Goal: Information Seeking & Learning: Learn about a topic

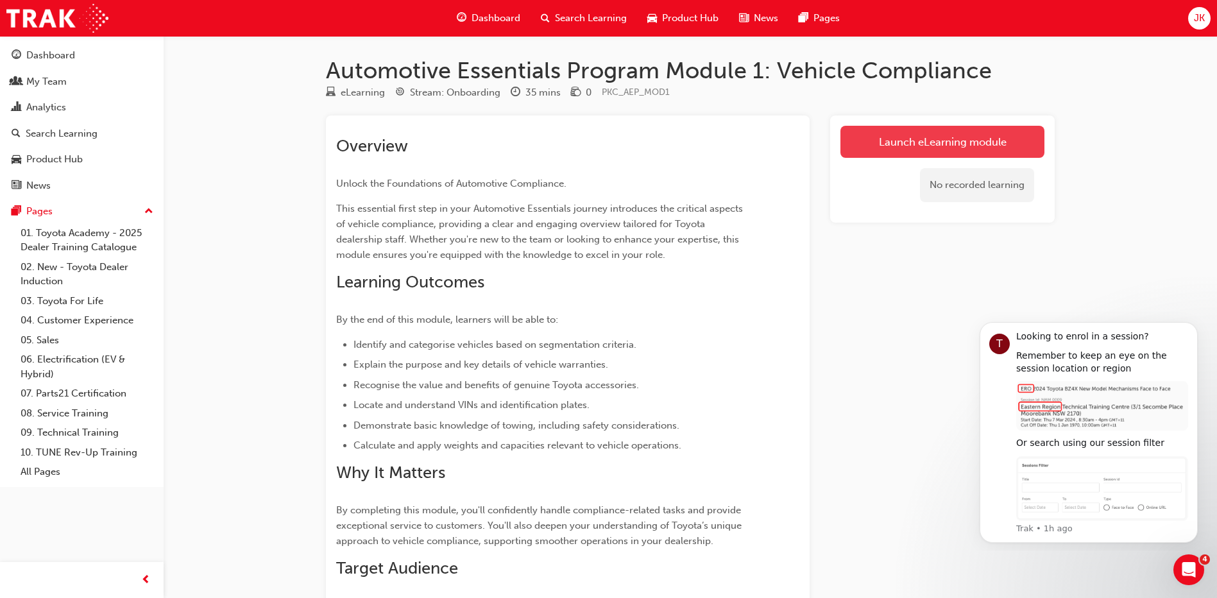
click at [968, 140] on link "Launch eLearning module" at bounding box center [942, 142] width 204 height 32
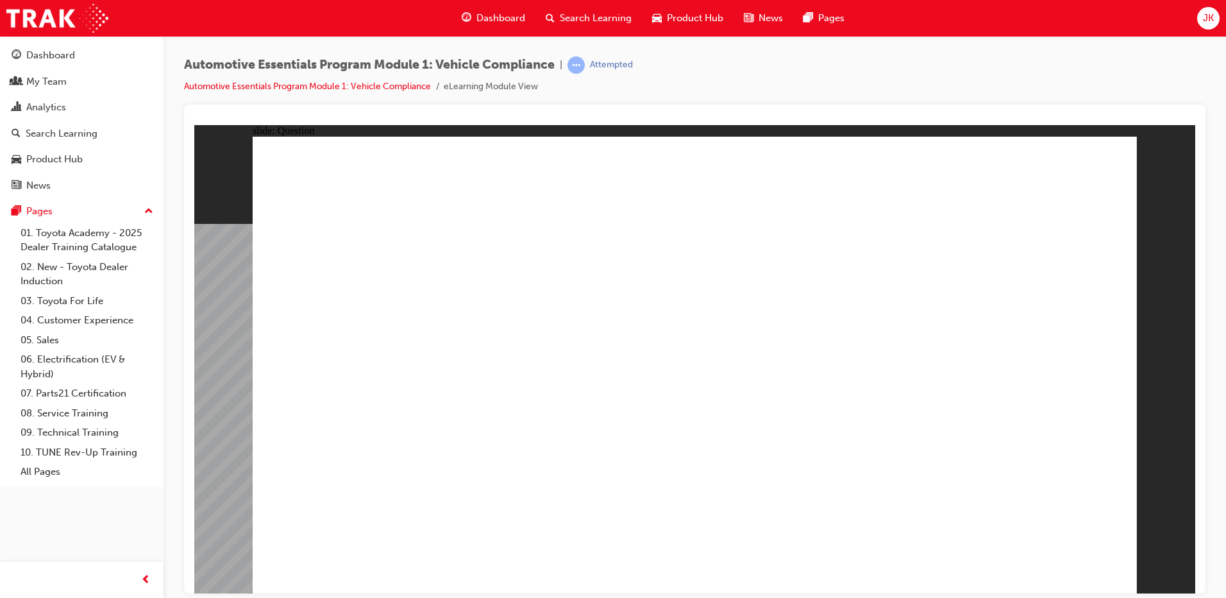
radio input "true"
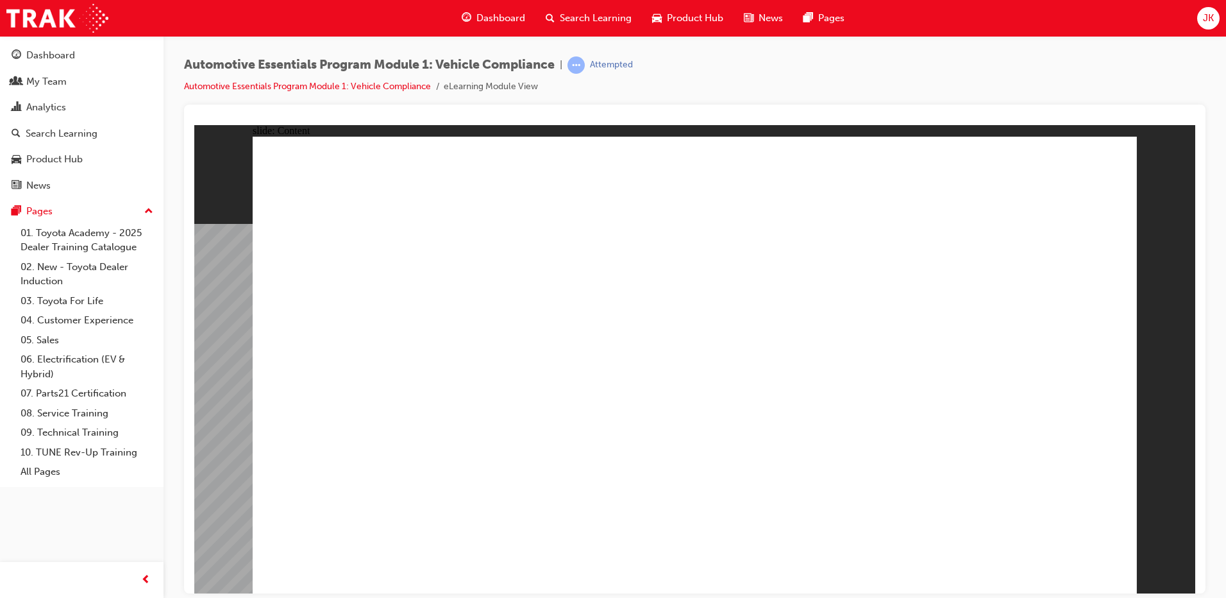
drag, startPoint x: 933, startPoint y: 360, endPoint x: 954, endPoint y: 369, distance: 23.8
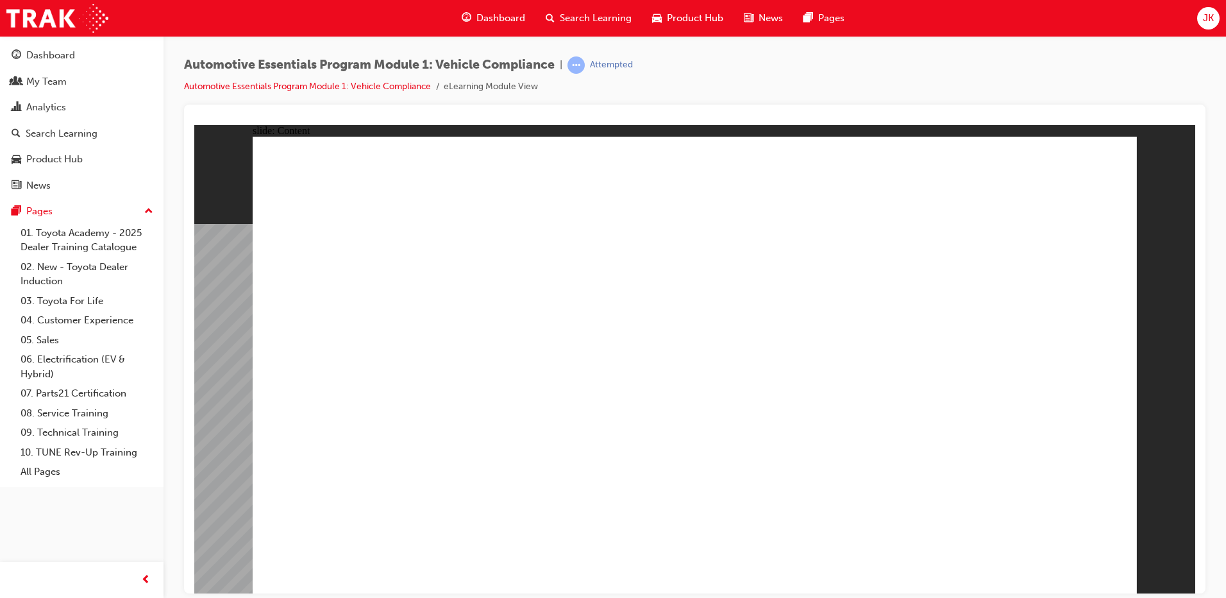
drag, startPoint x: 536, startPoint y: 495, endPoint x: 559, endPoint y: 493, distance: 23.8
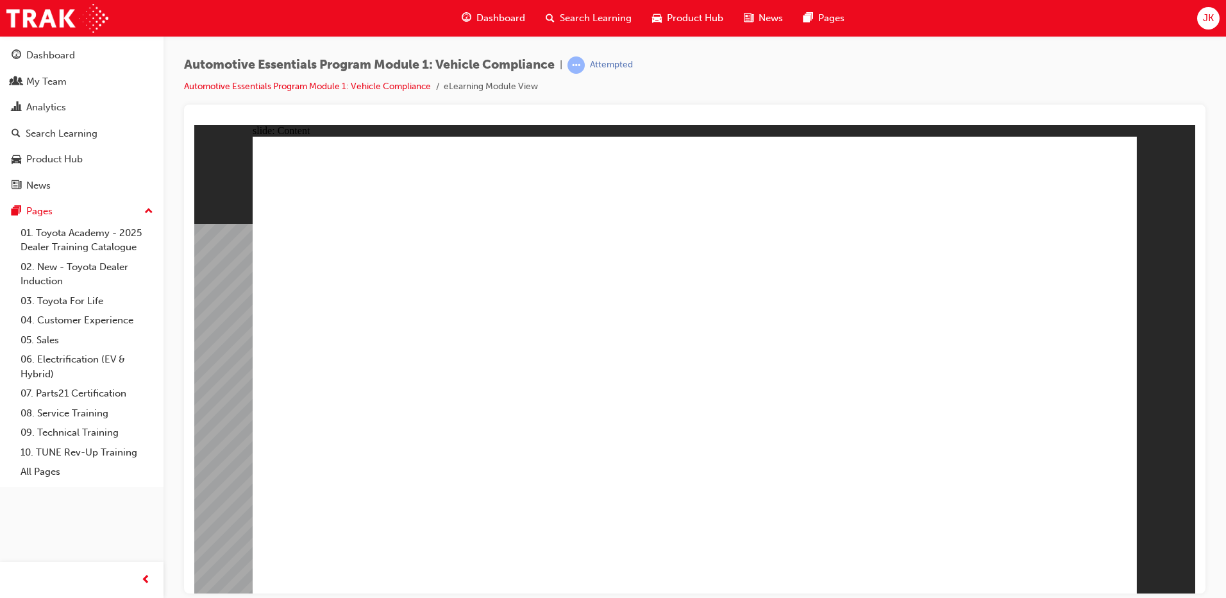
drag, startPoint x: 582, startPoint y: 517, endPoint x: 641, endPoint y: 507, distance: 59.3
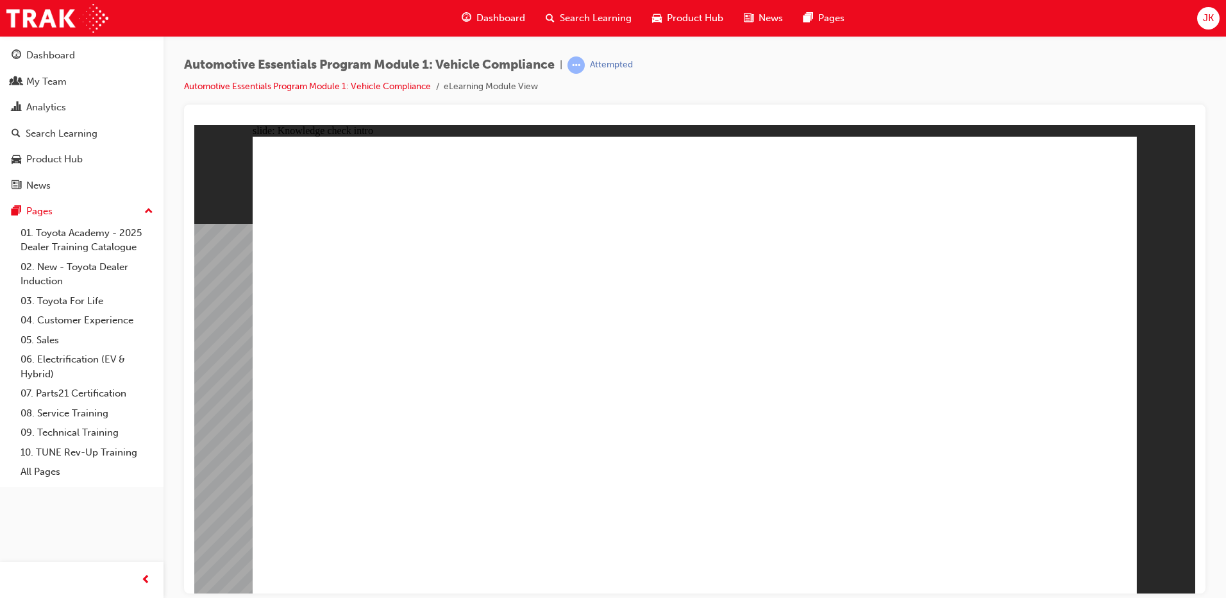
radio input "true"
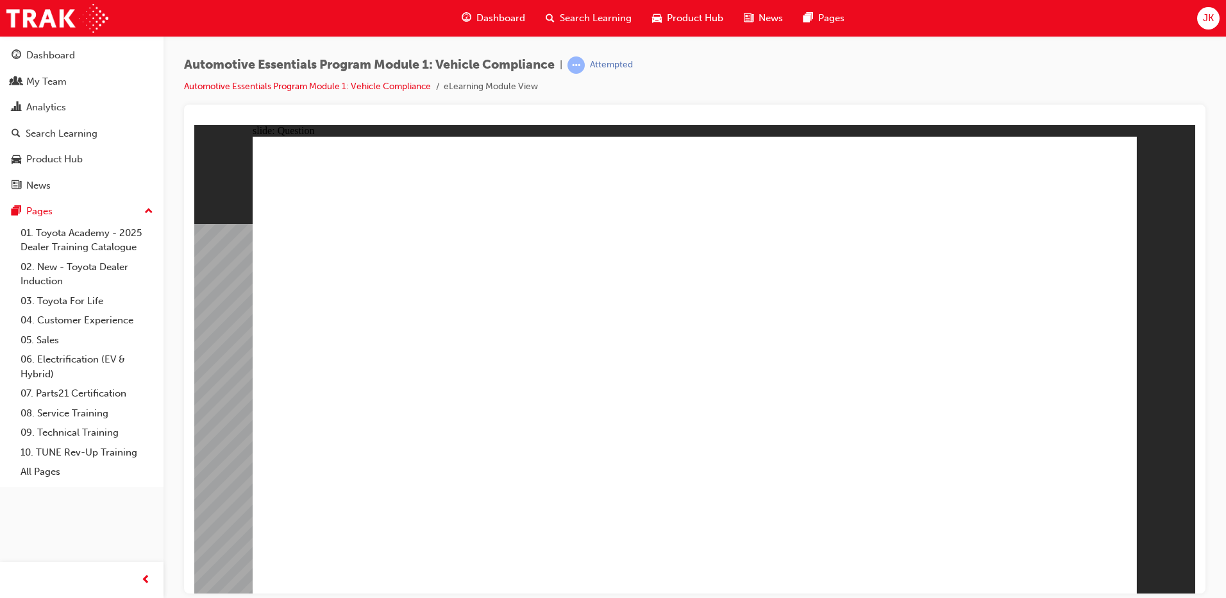
radio input "true"
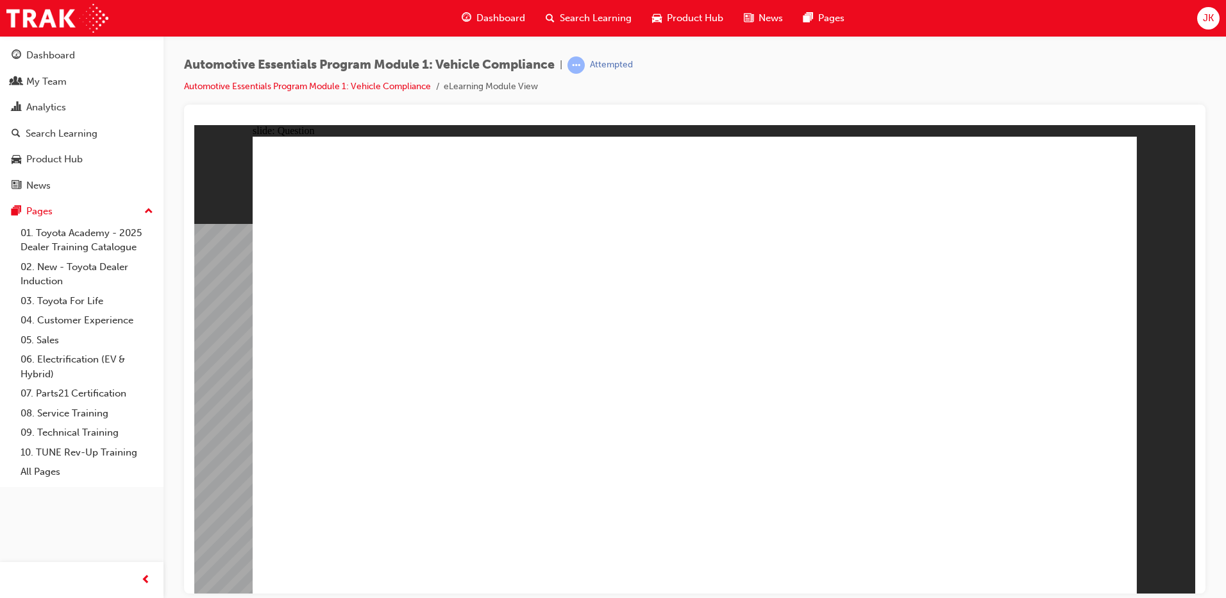
radio input "true"
drag, startPoint x: 1029, startPoint y: 551, endPoint x: 1050, endPoint y: 562, distance: 23.2
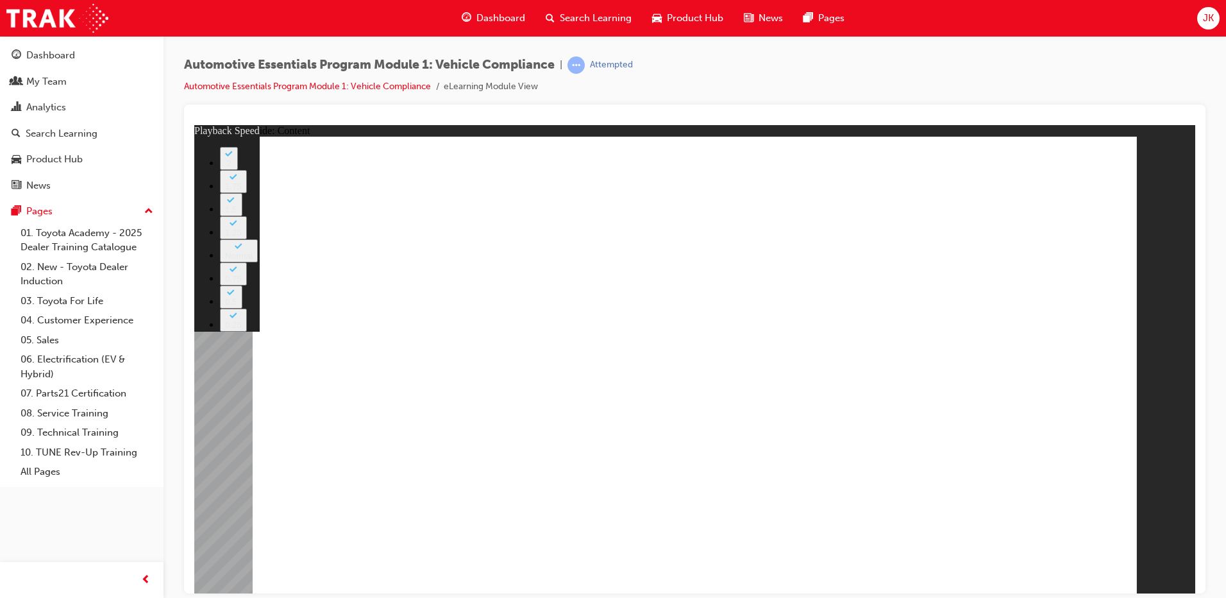
type input "43"
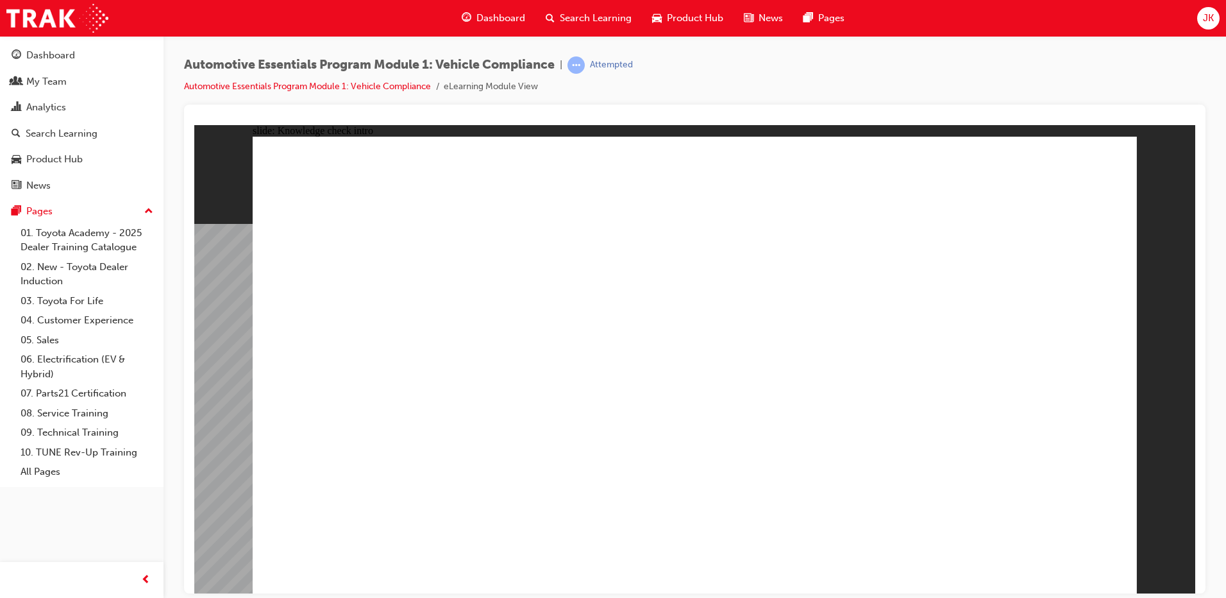
radio input "true"
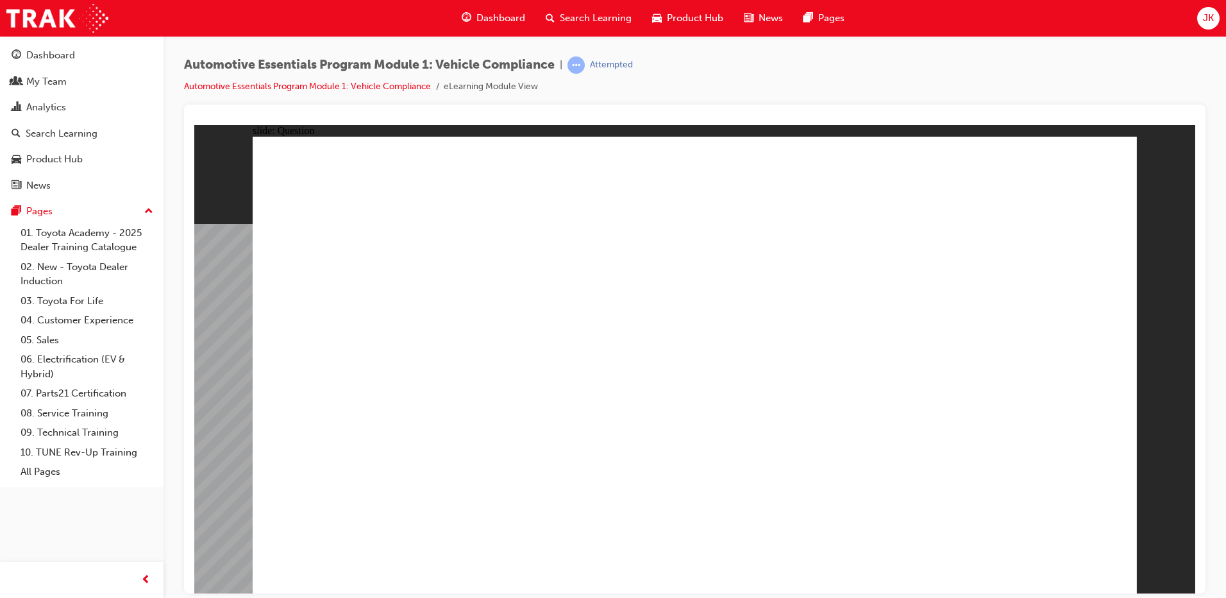
radio input "true"
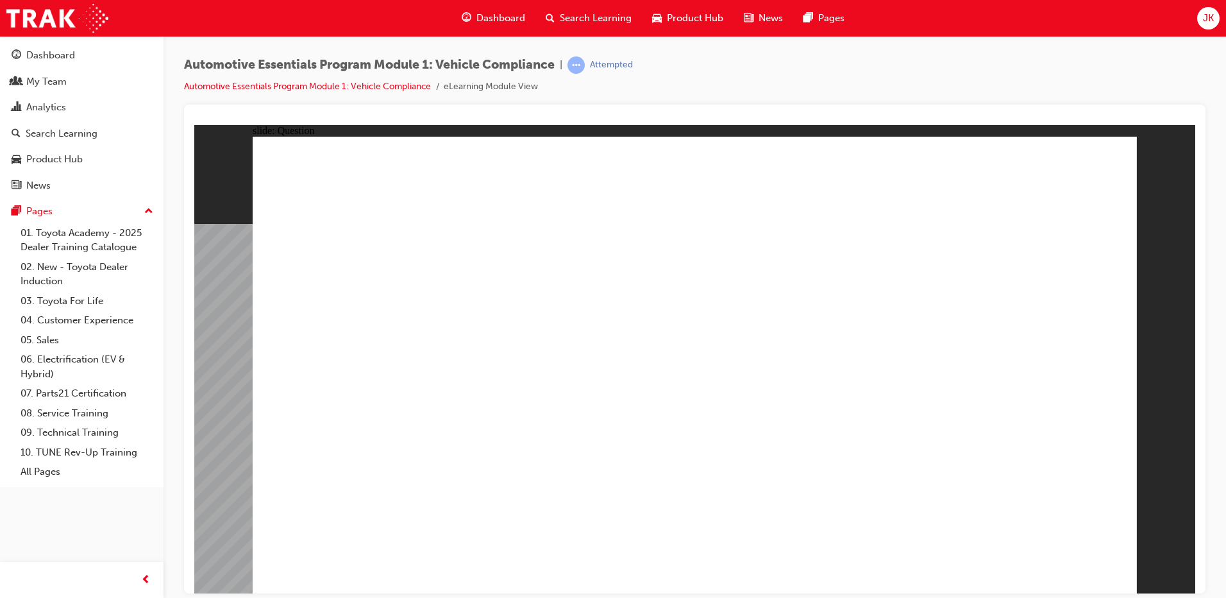
radio input "true"
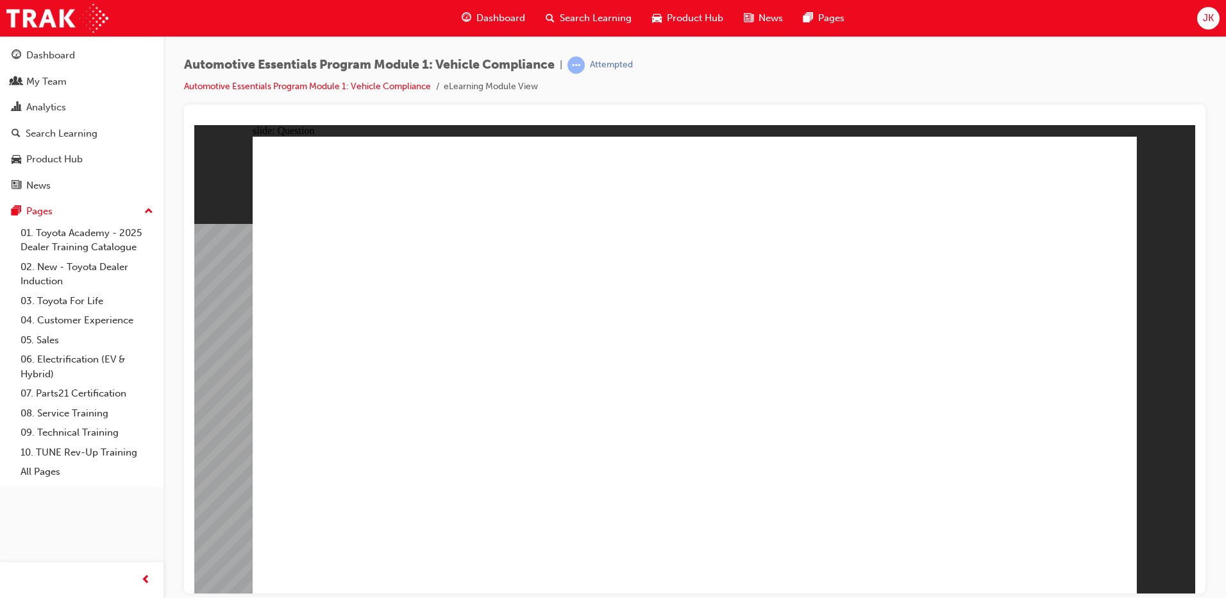
radio input "true"
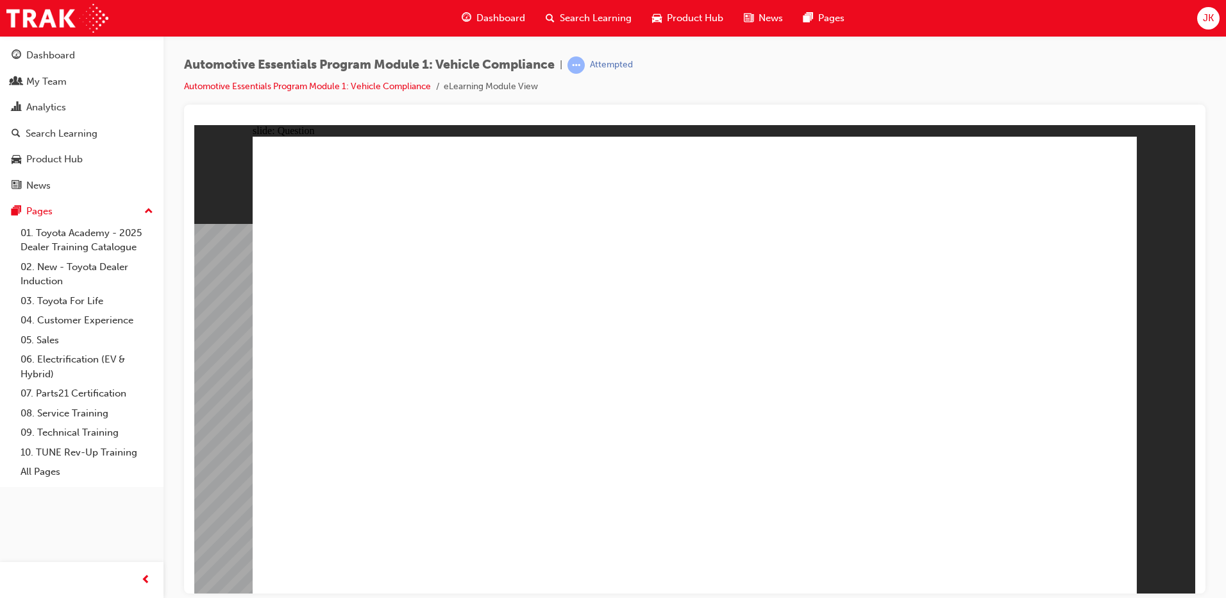
radio input "true"
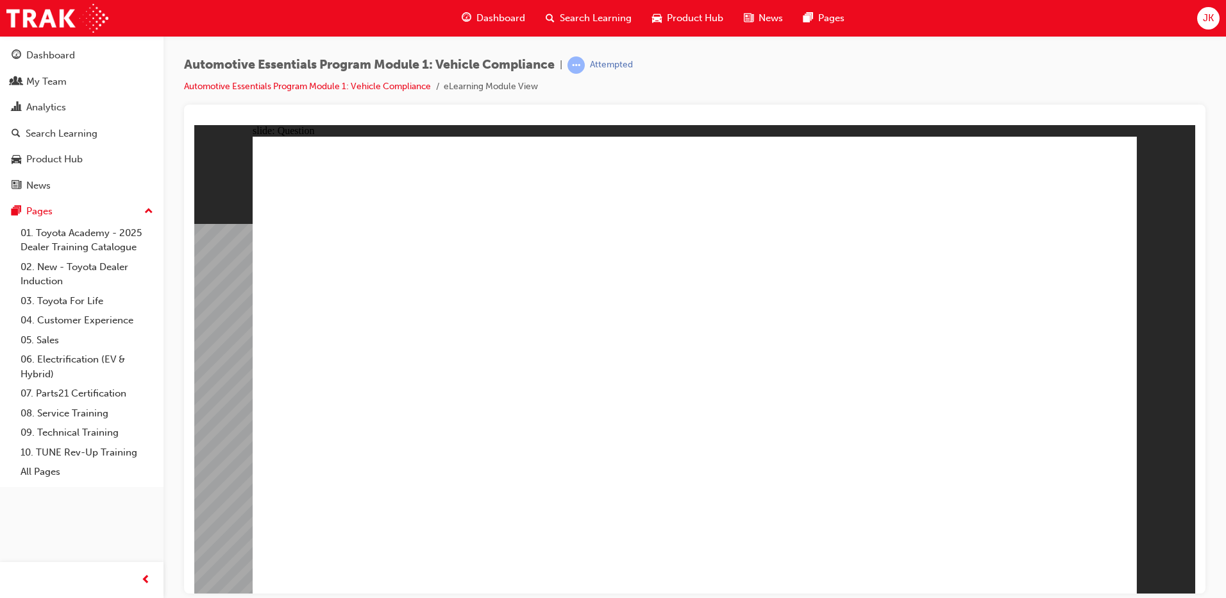
radio input "true"
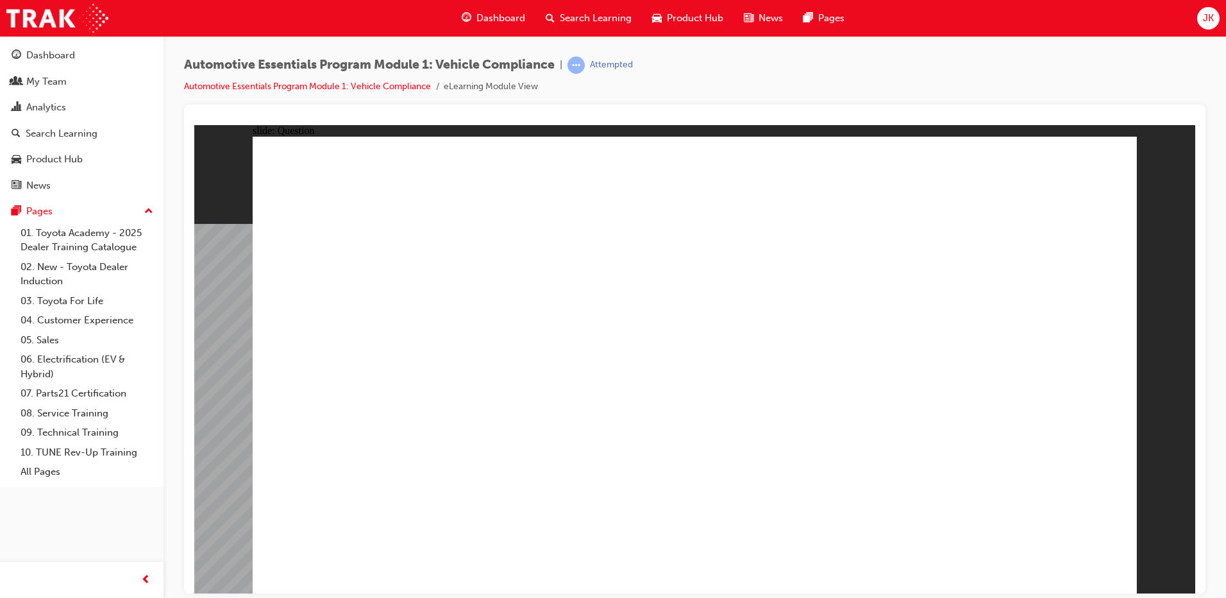
radio input "true"
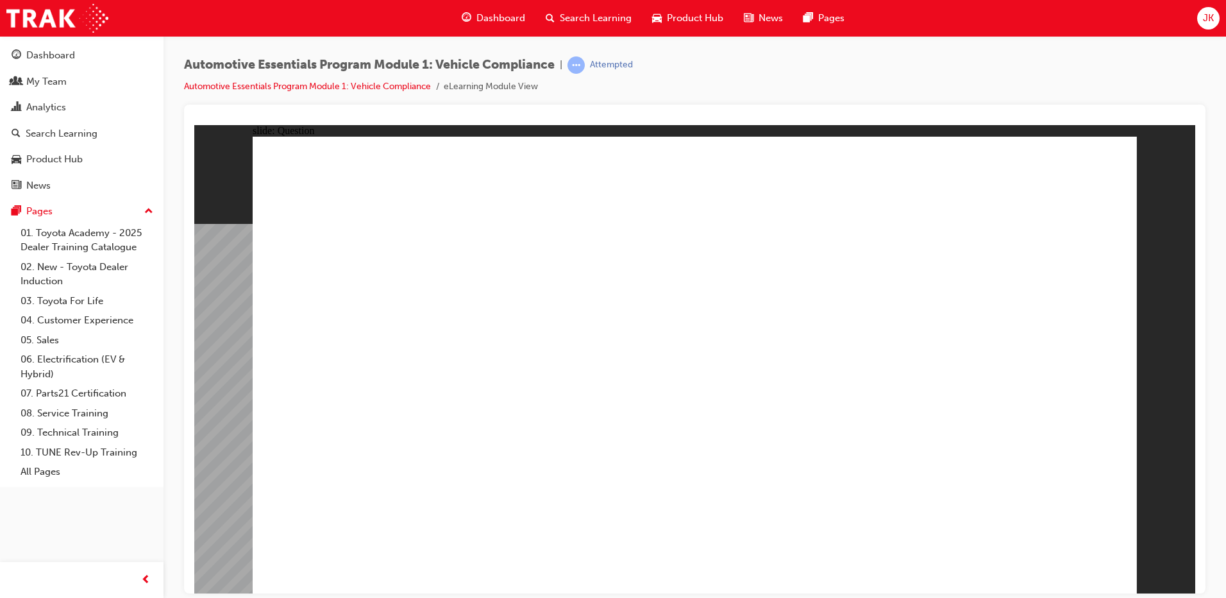
radio input "true"
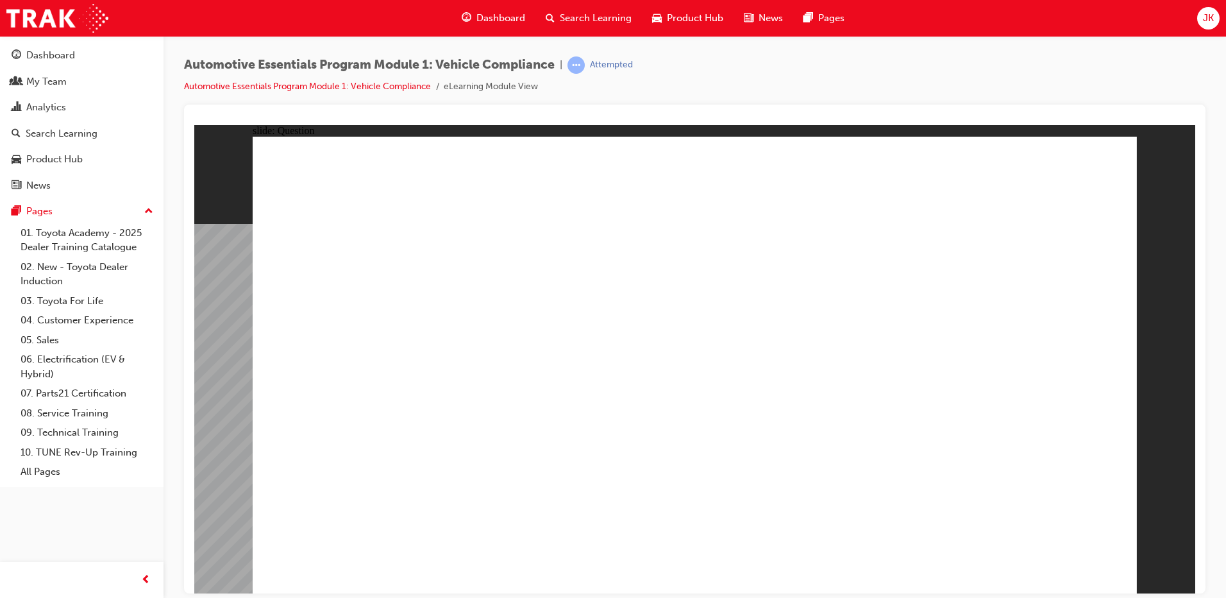
radio input "true"
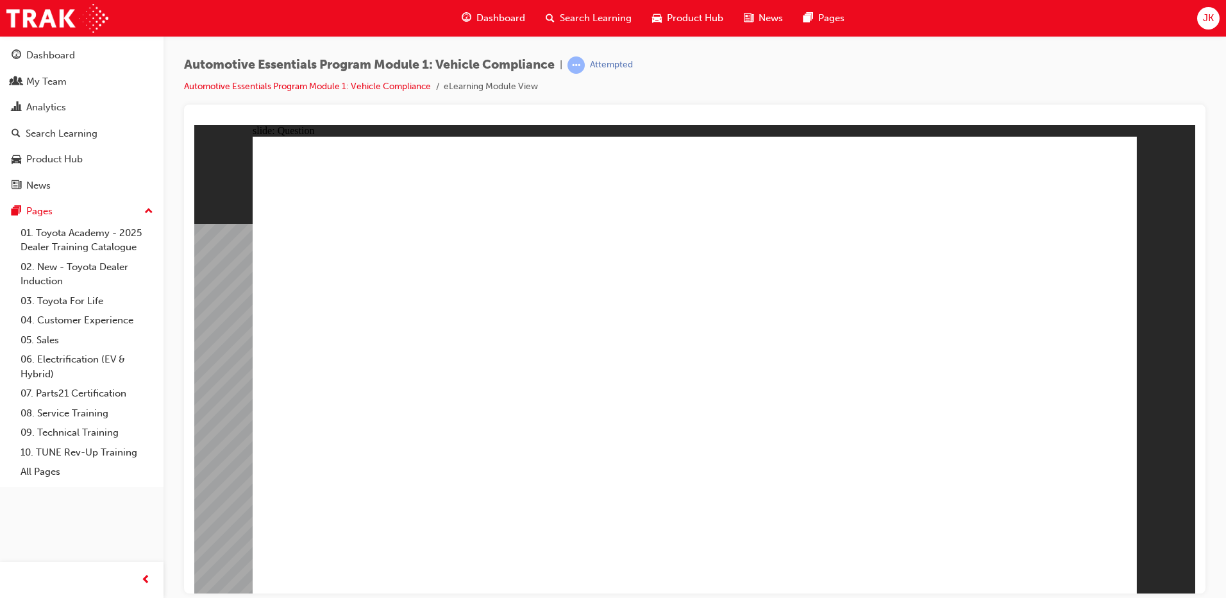
radio input "true"
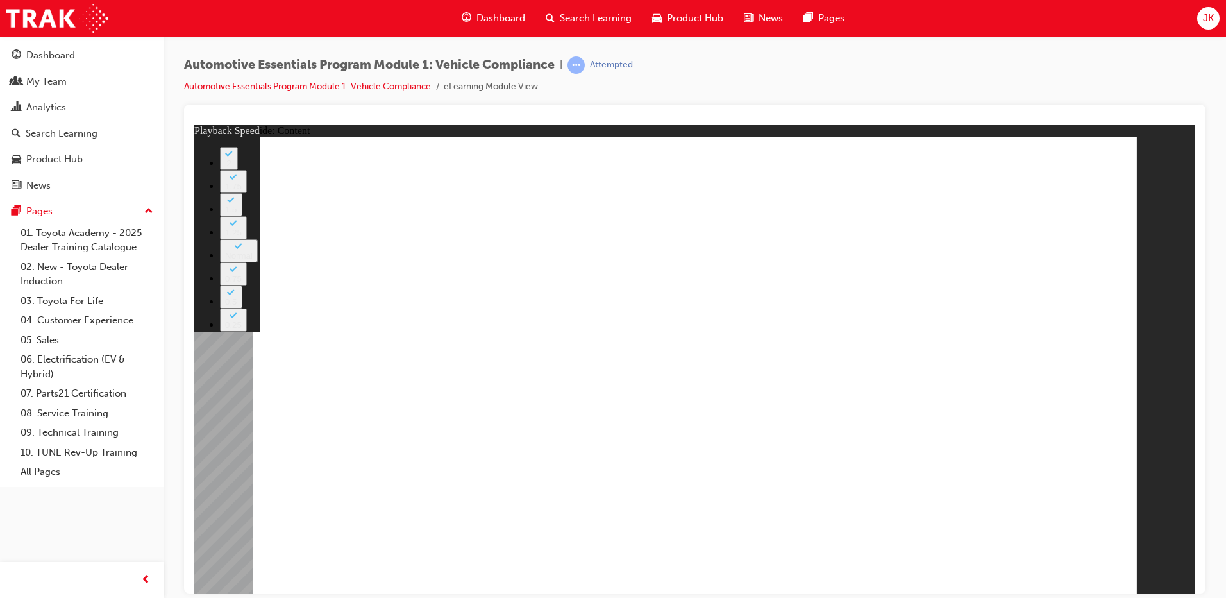
type input "35"
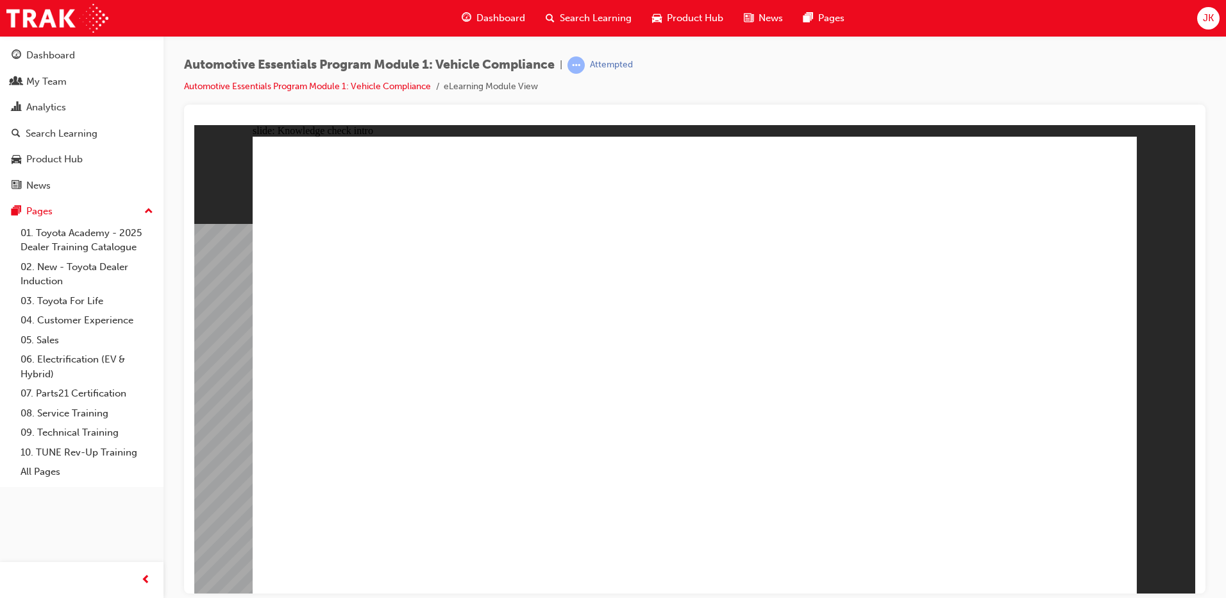
radio input "true"
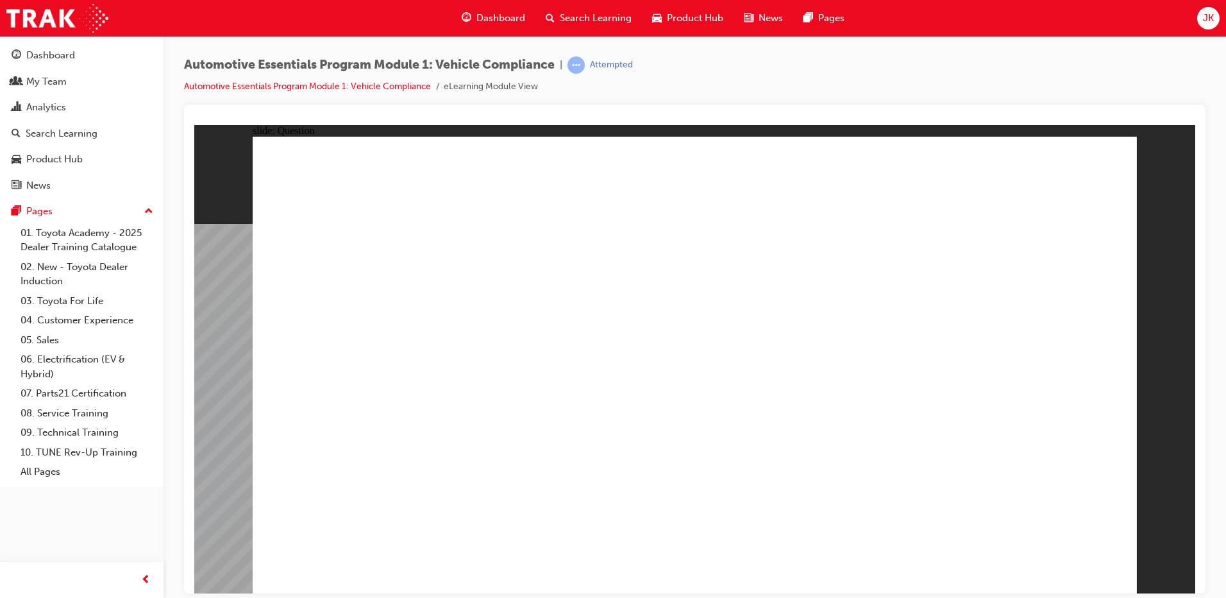
radio input "true"
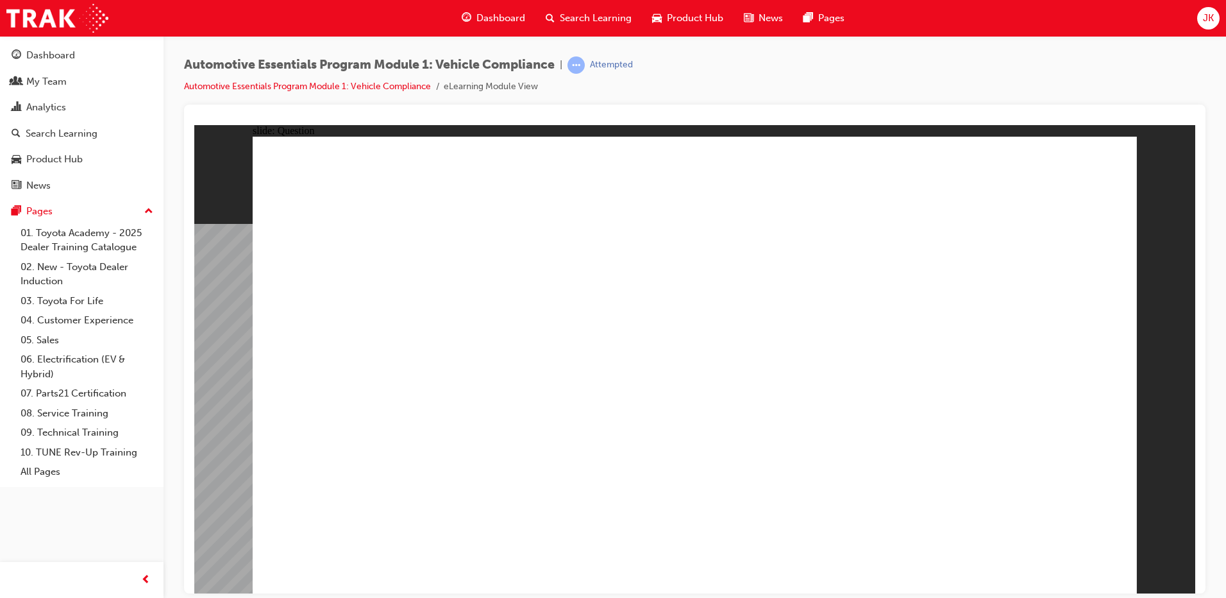
radio input "true"
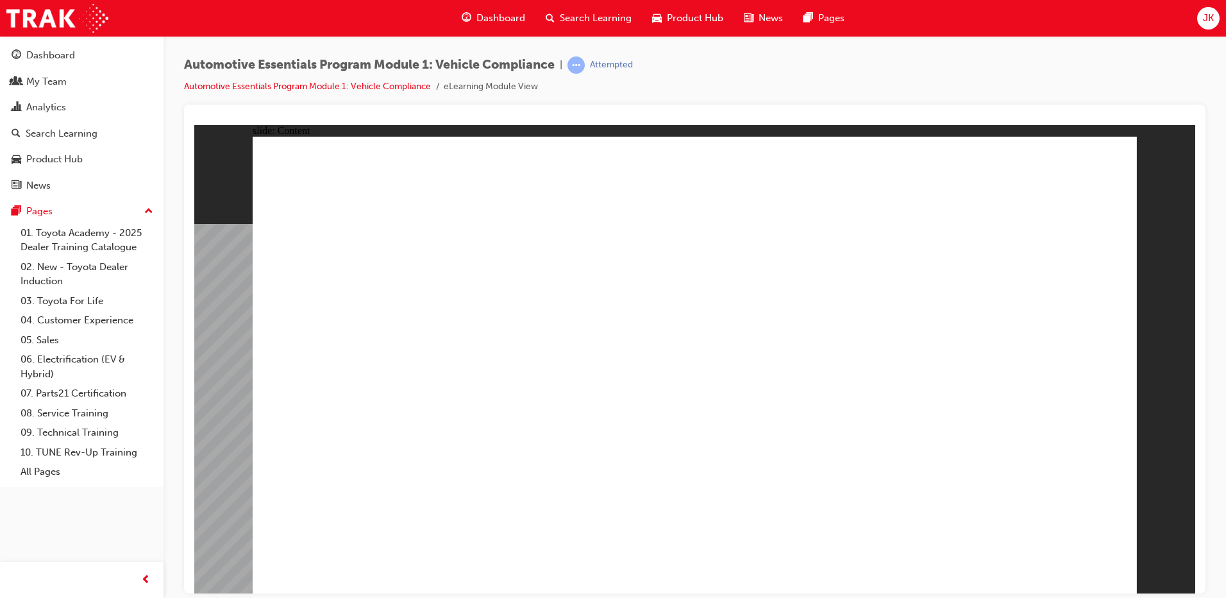
drag, startPoint x: 819, startPoint y: 325, endPoint x: 811, endPoint y: 318, distance: 10.9
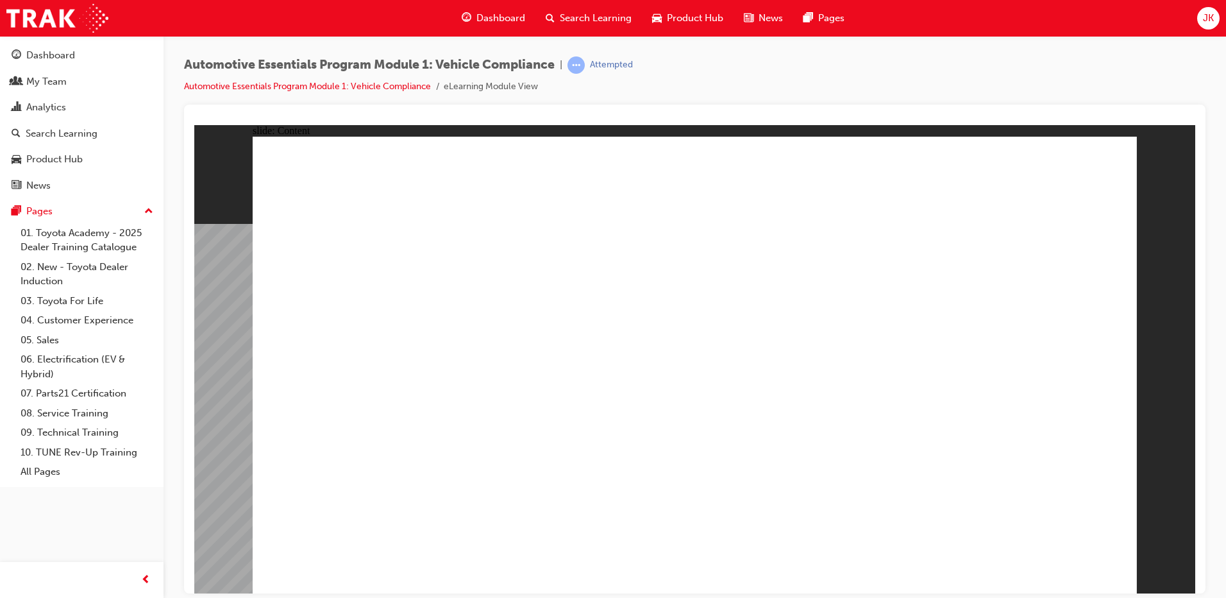
drag, startPoint x: 490, startPoint y: 386, endPoint x: 655, endPoint y: 439, distance: 173.2
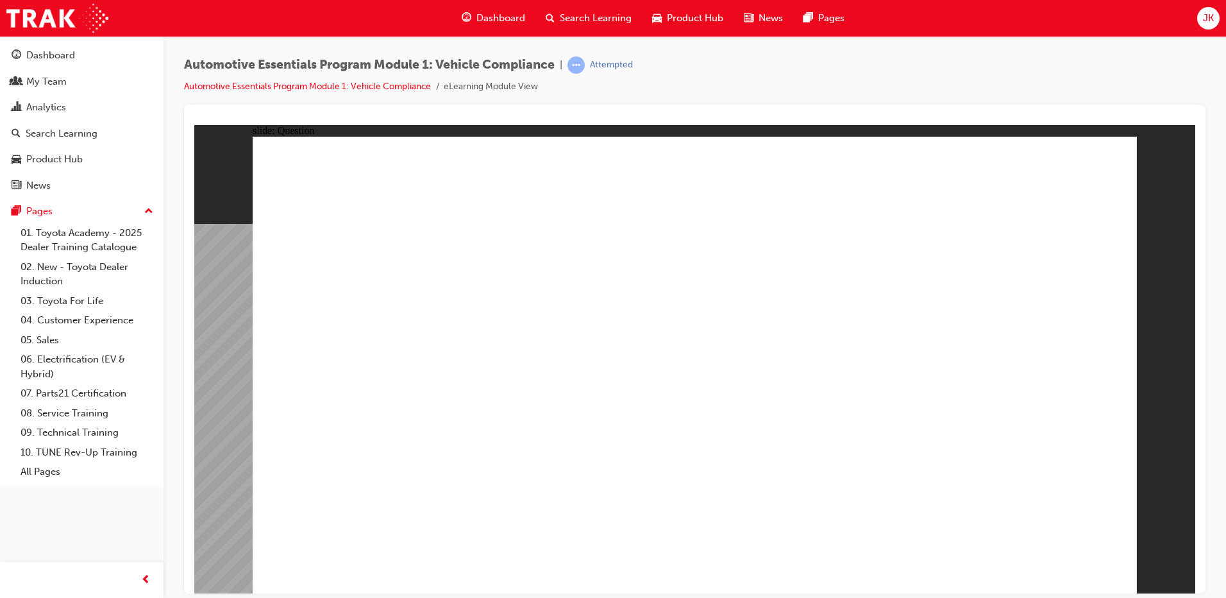
radio input "true"
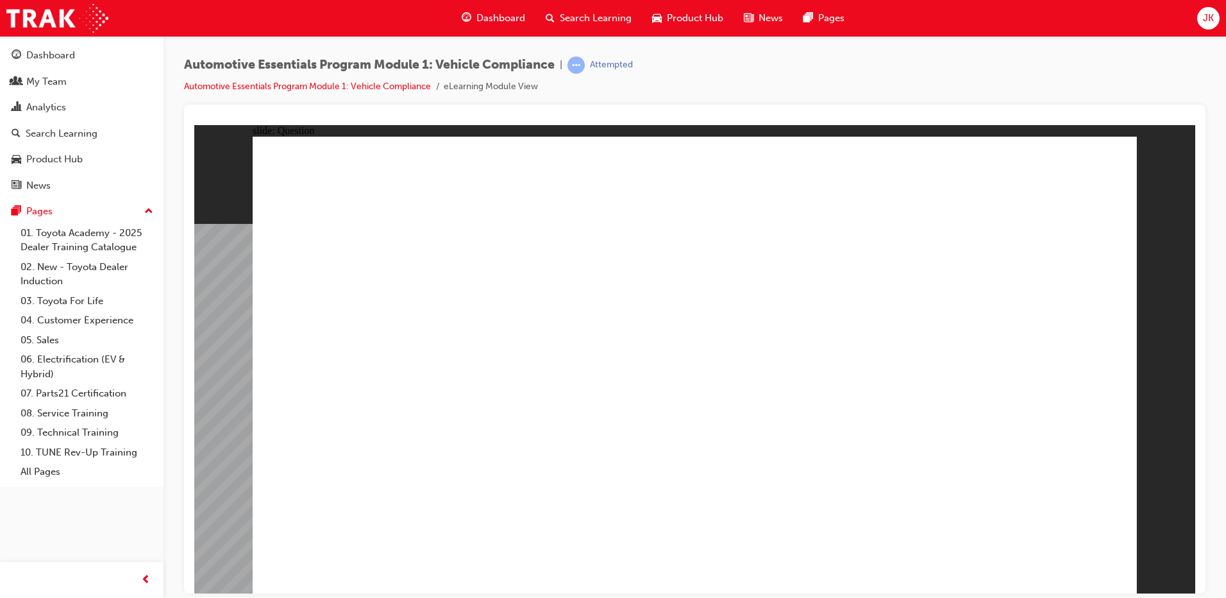
radio input "true"
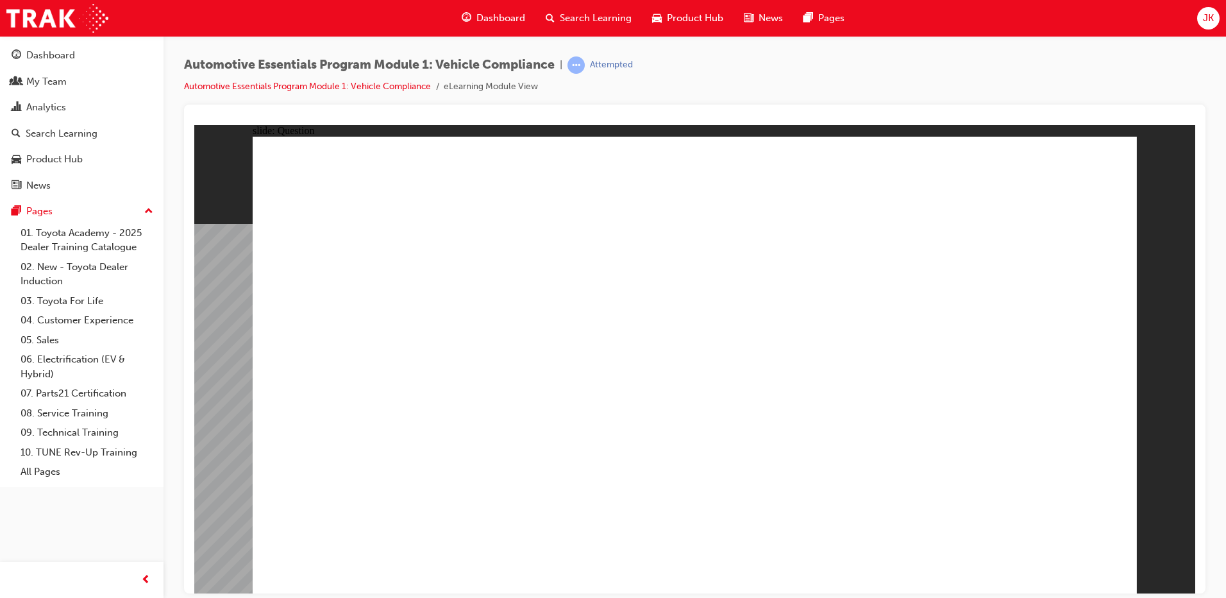
radio input "true"
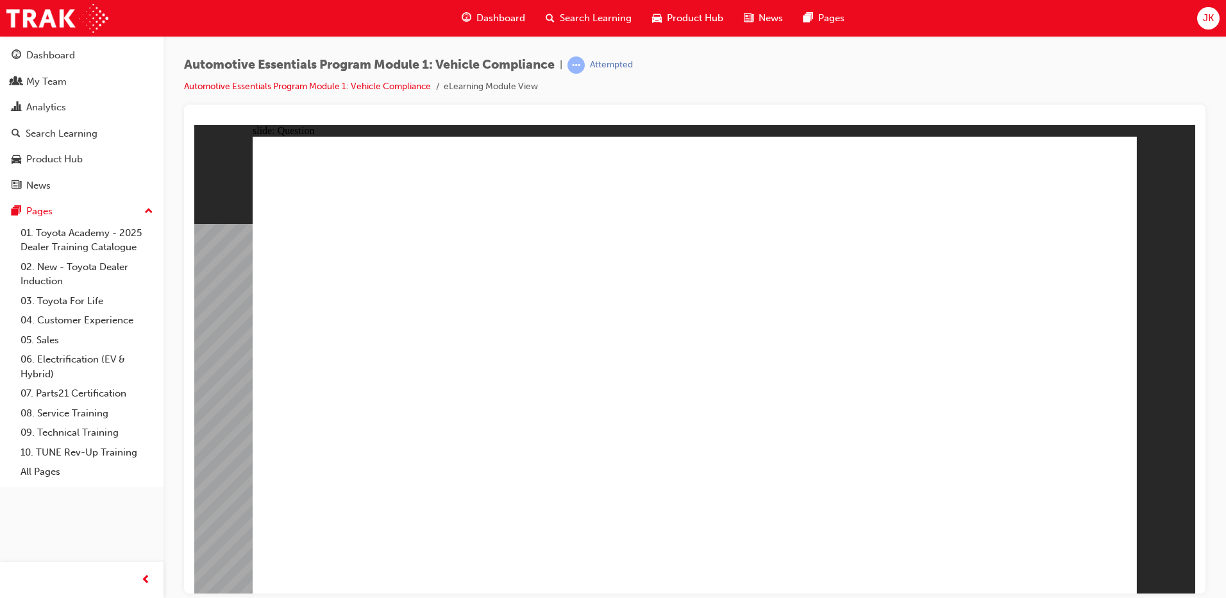
drag, startPoint x: 700, startPoint y: 432, endPoint x: 706, endPoint y: 439, distance: 9.6
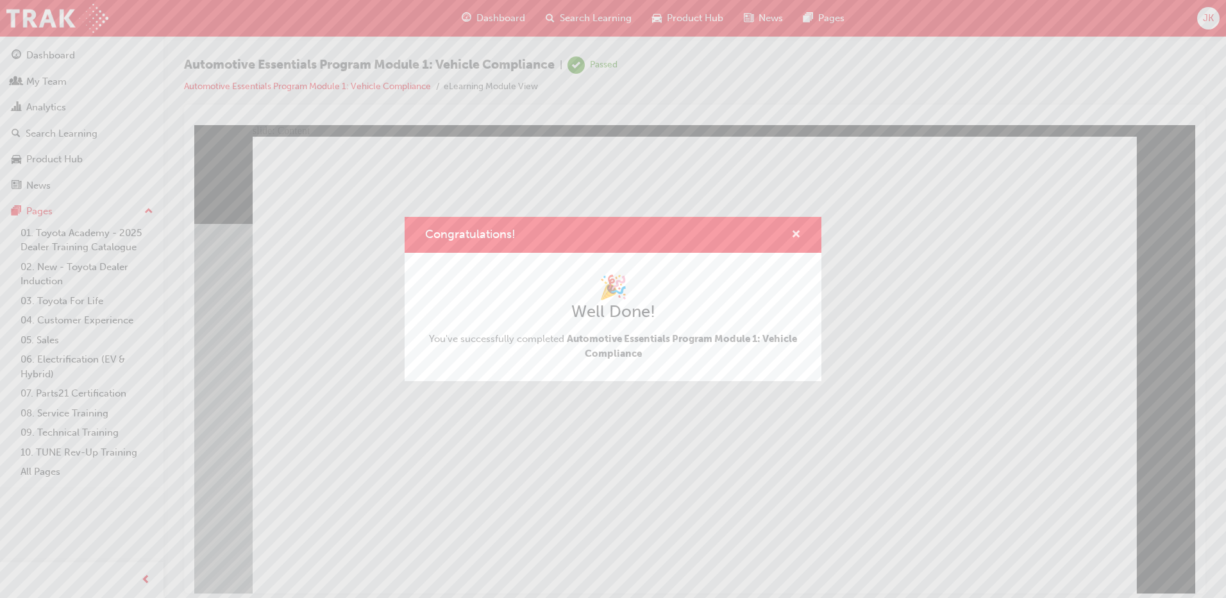
click at [796, 233] on span "cross-icon" at bounding box center [797, 236] width 10 height 12
